Goal: Find specific page/section: Find specific page/section

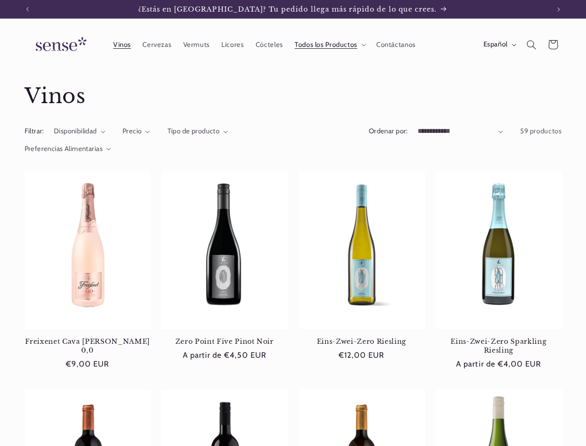
scroll to position [0, 522]
click at [27, 9] on icon "Anuncio anterior" at bounding box center [27, 9] width 3 height 5
click at [559, 9] on icon "Anuncio siguiente" at bounding box center [559, 9] width 3 height 5
click at [329, 45] on span "Todos los Productos" at bounding box center [326, 44] width 63 height 9
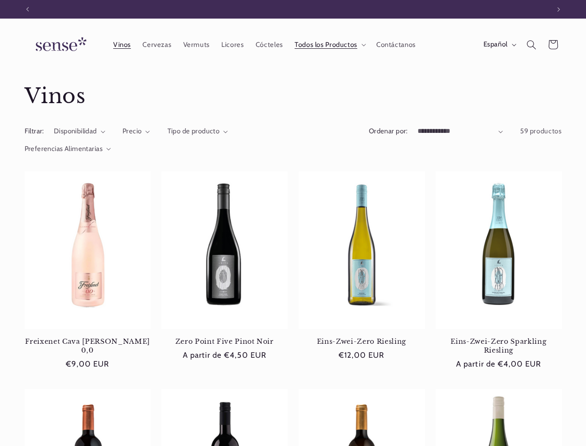
click at [499, 45] on span "Español" at bounding box center [496, 44] width 24 height 10
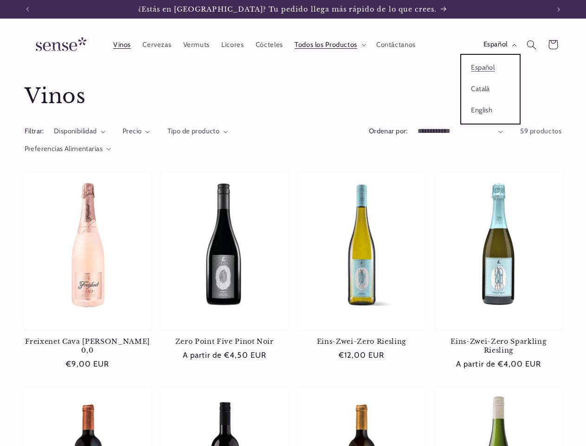
click at [532, 45] on icon "Búsqueda" at bounding box center [532, 45] width 10 height 10
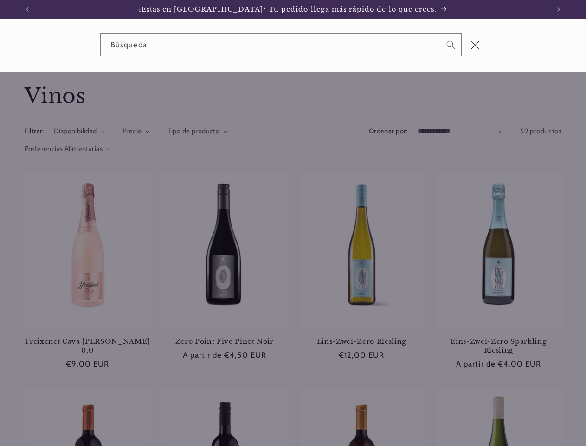
click at [533, 56] on div "Búsqueda" at bounding box center [293, 45] width 586 height 53
click at [0, 45] on div "Búsqueda" at bounding box center [0, 45] width 0 height 0
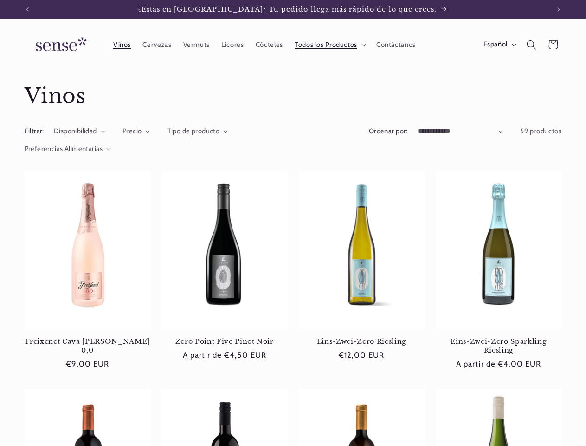
scroll to position [0, 522]
click at [136, 131] on span "Precio" at bounding box center [132, 131] width 19 height 8
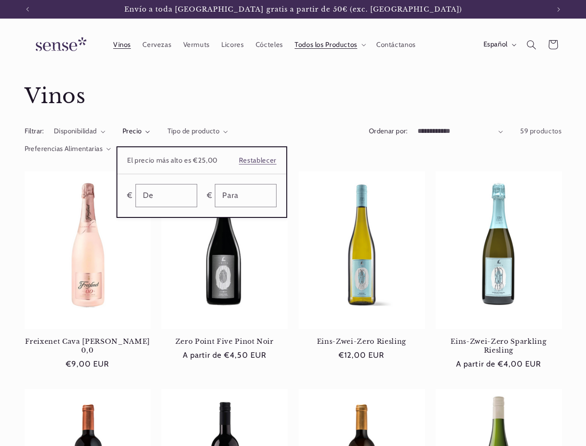
click at [150, 131] on summary "Precio" at bounding box center [137, 131] width 28 height 10
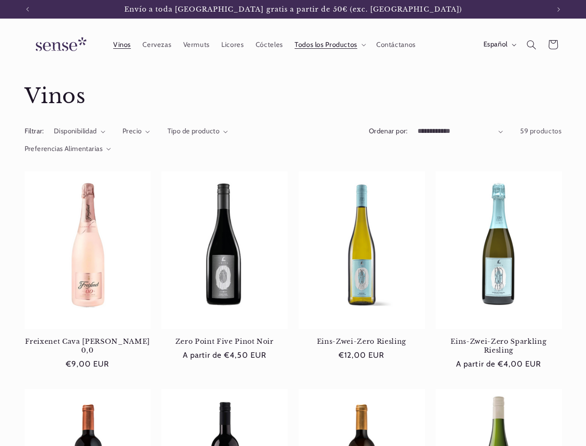
click at [68, 149] on span "Preferencias Alimentarias" at bounding box center [64, 148] width 78 height 8
